Goal: Task Accomplishment & Management: Manage account settings

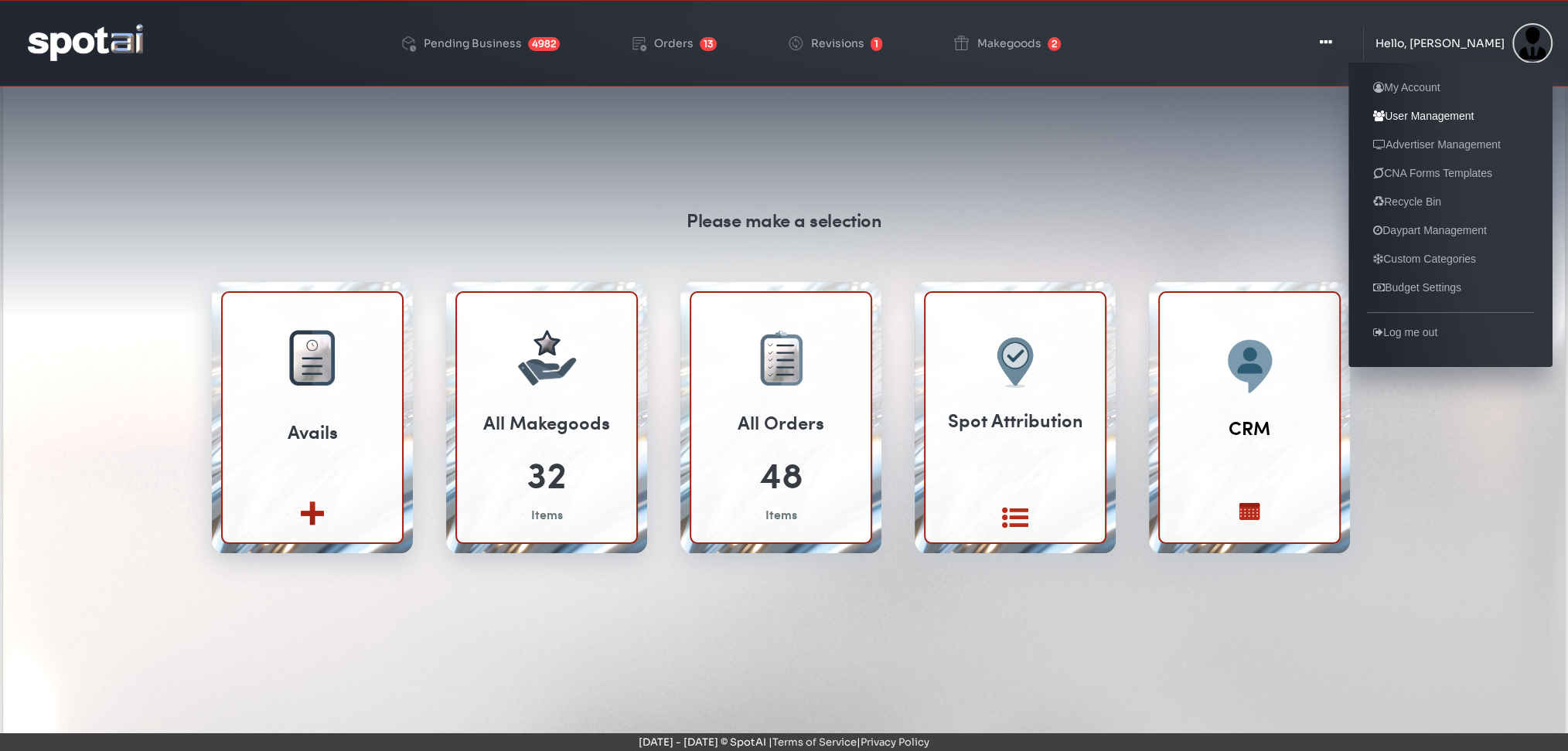
click at [1436, 113] on link "User Management" at bounding box center [1423, 116] width 113 height 19
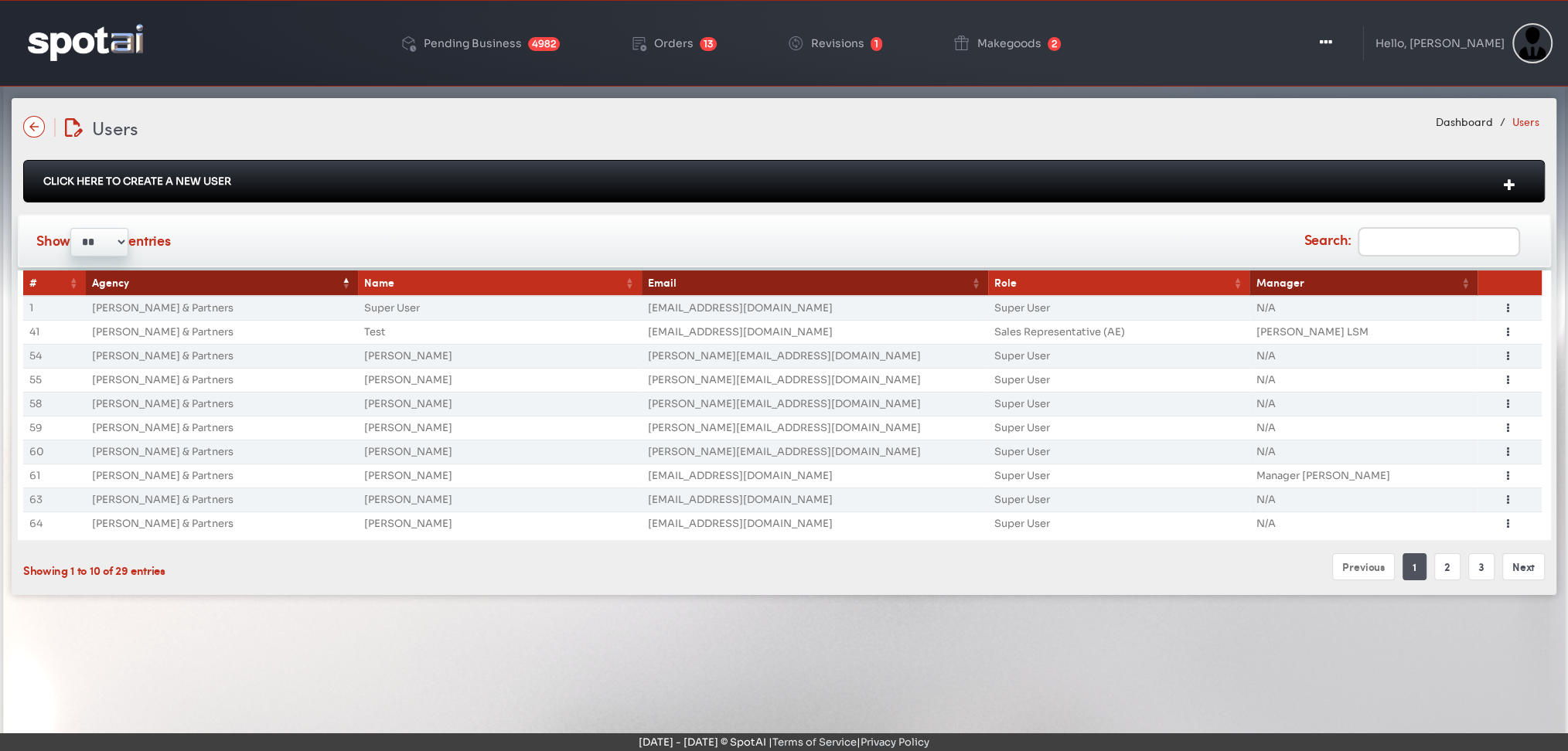
click at [1392, 239] on input "Search:" at bounding box center [1439, 241] width 163 height 29
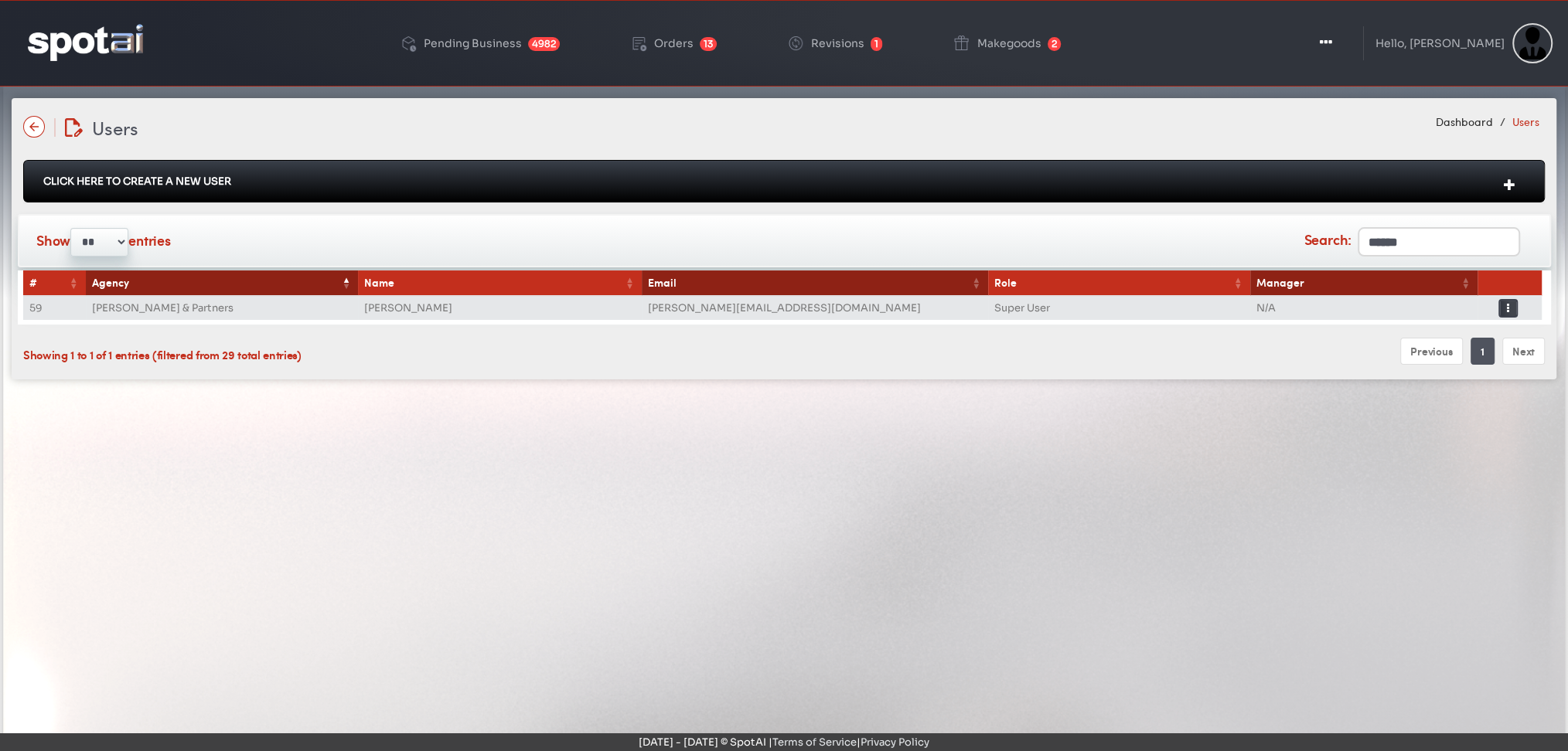
type input "******"
click at [1512, 313] on button "Toggle Dropdown" at bounding box center [1507, 309] width 20 height 19
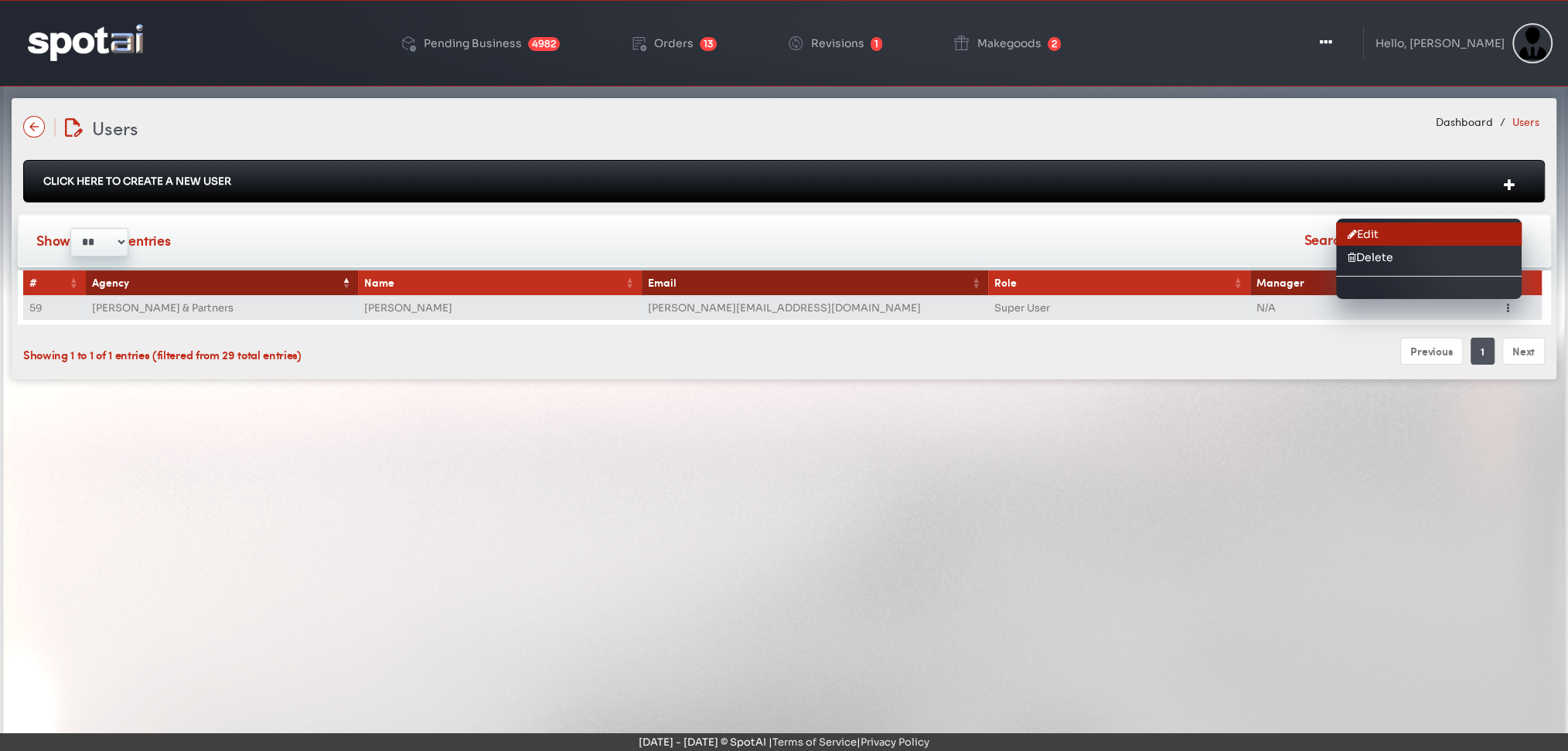
click at [1385, 234] on link "Edit" at bounding box center [1429, 234] width 185 height 23
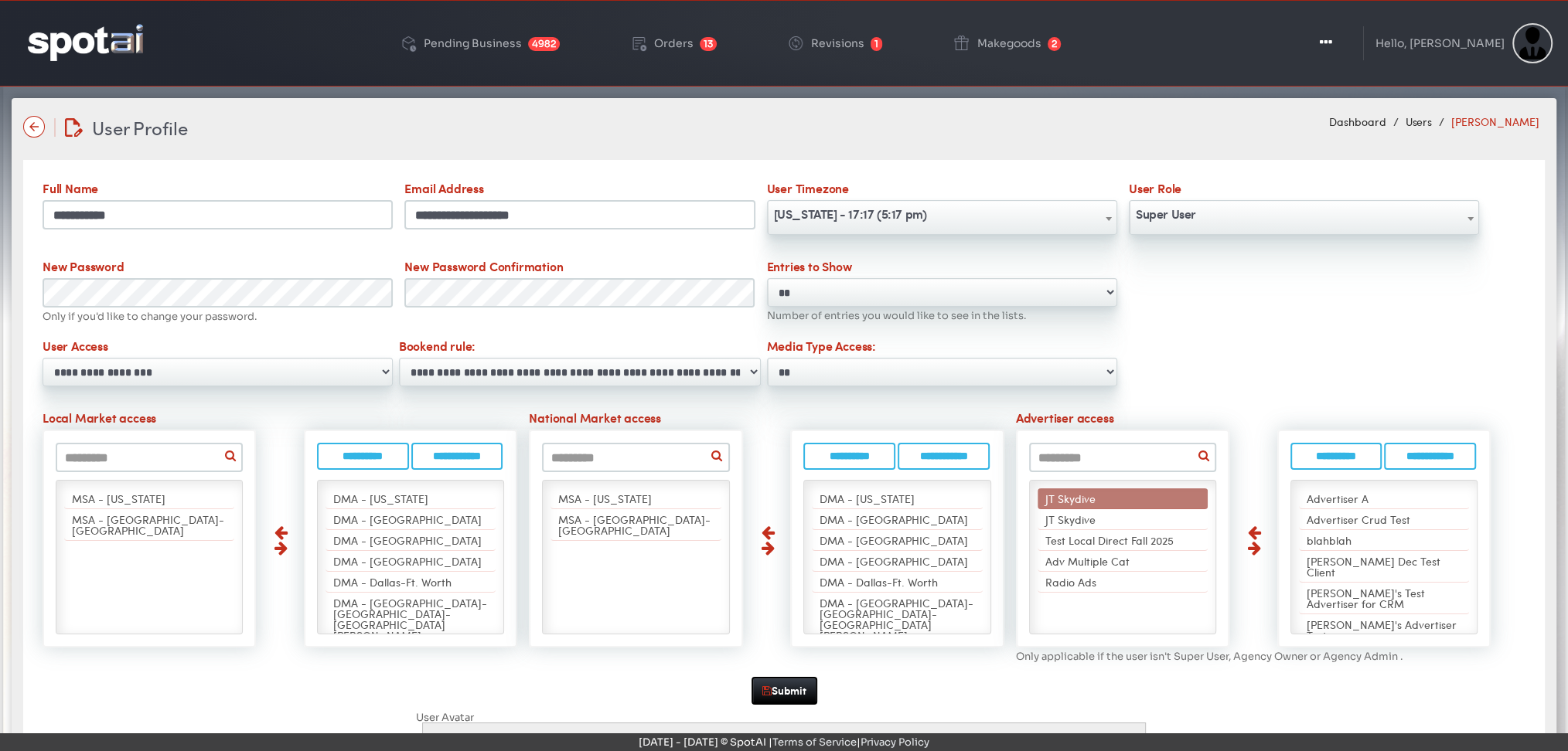
click at [1175, 219] on span "Super User" at bounding box center [1303, 214] width 349 height 24
click at [63, 685] on div "Submit" at bounding box center [784, 691] width 1494 height 28
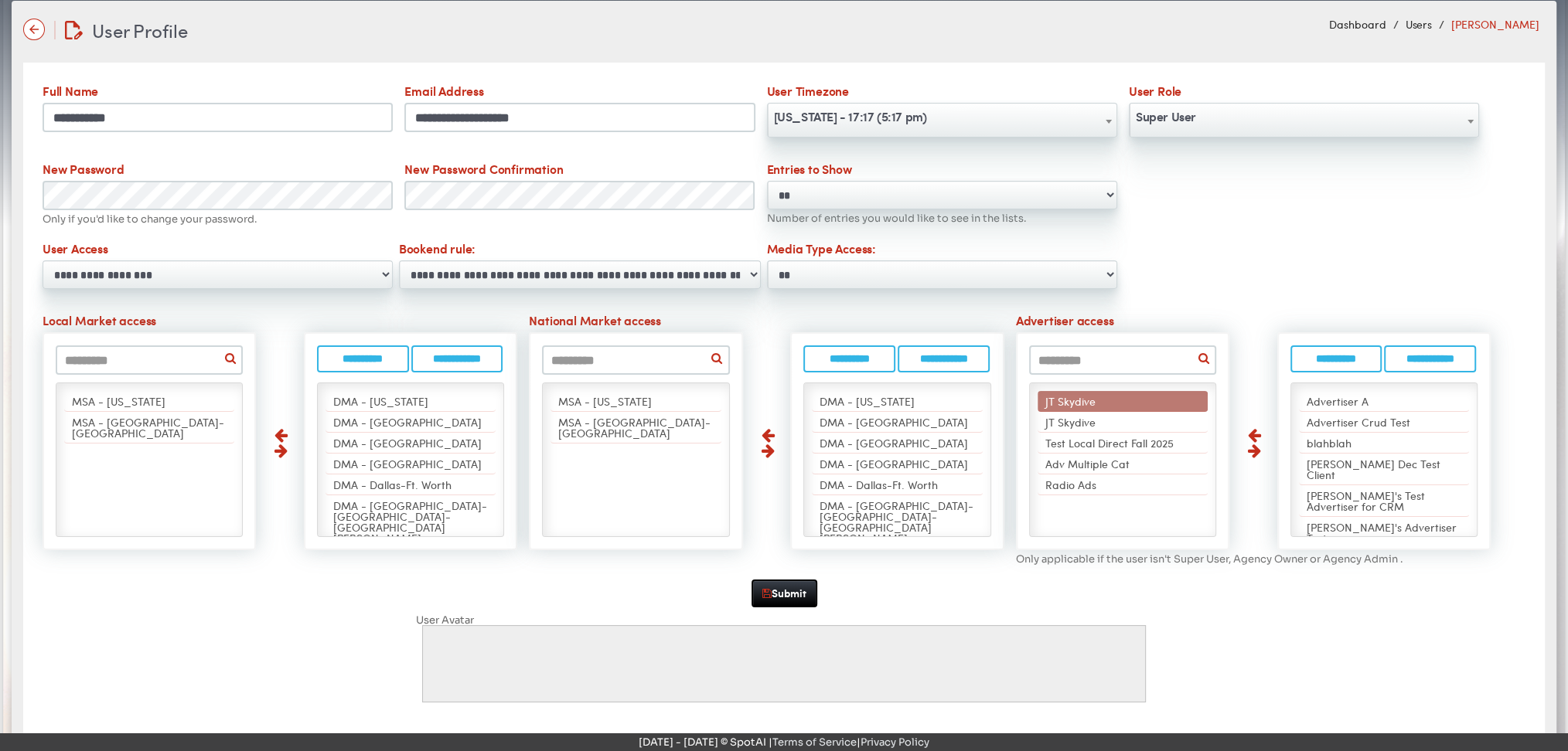
scroll to position [117, 0]
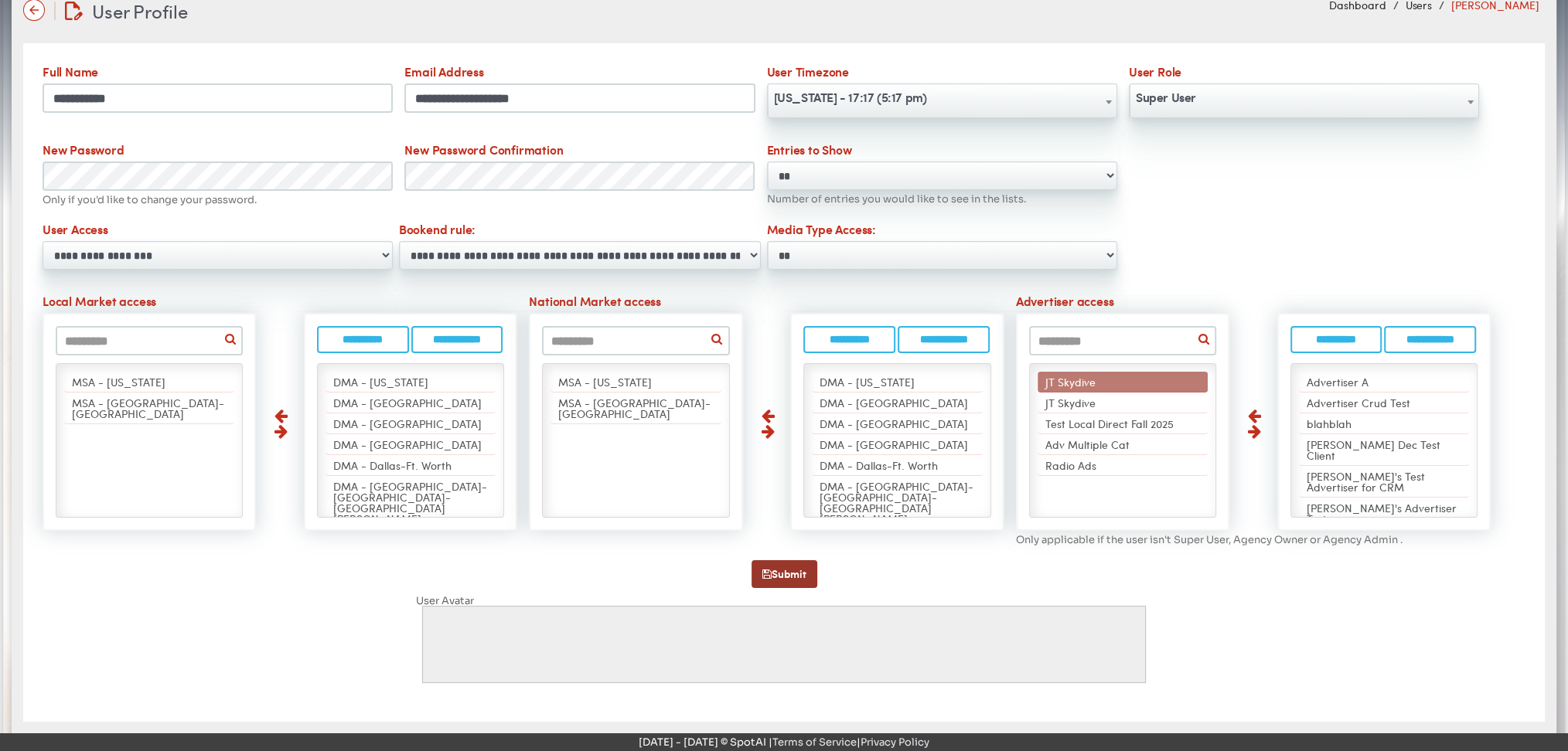
click at [775, 576] on button "Submit" at bounding box center [784, 574] width 65 height 28
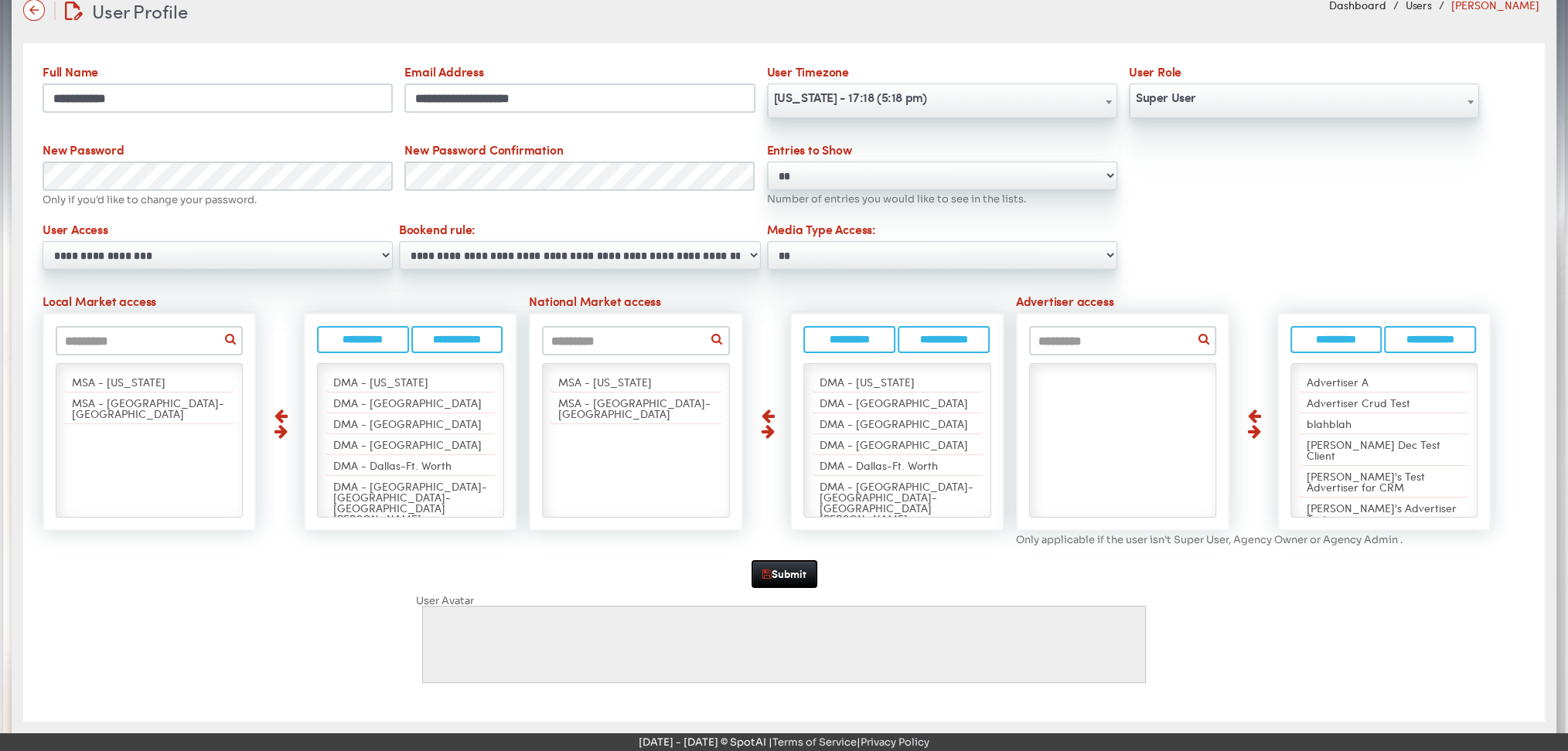
scroll to position [117, 0]
click at [51, 562] on div "Submit" at bounding box center [784, 574] width 1494 height 28
